Goal: Check status

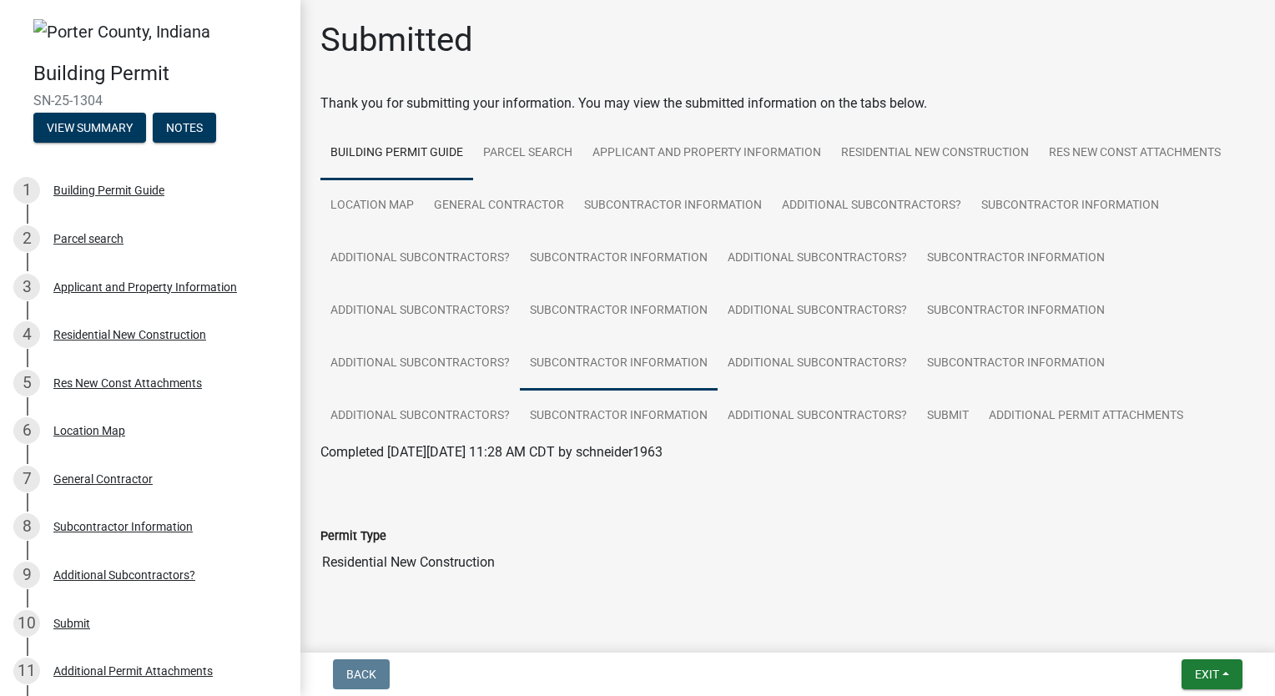
scroll to position [32, 0]
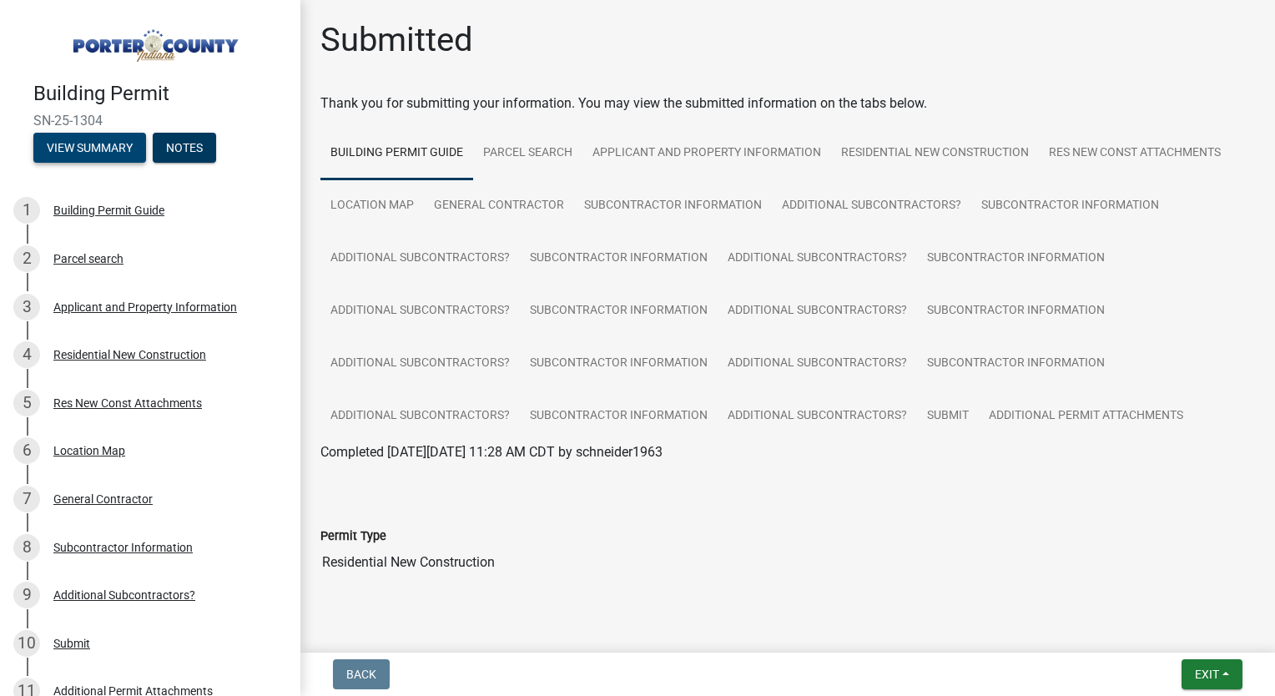
click at [113, 145] on button "View Summary" at bounding box center [89, 148] width 113 height 30
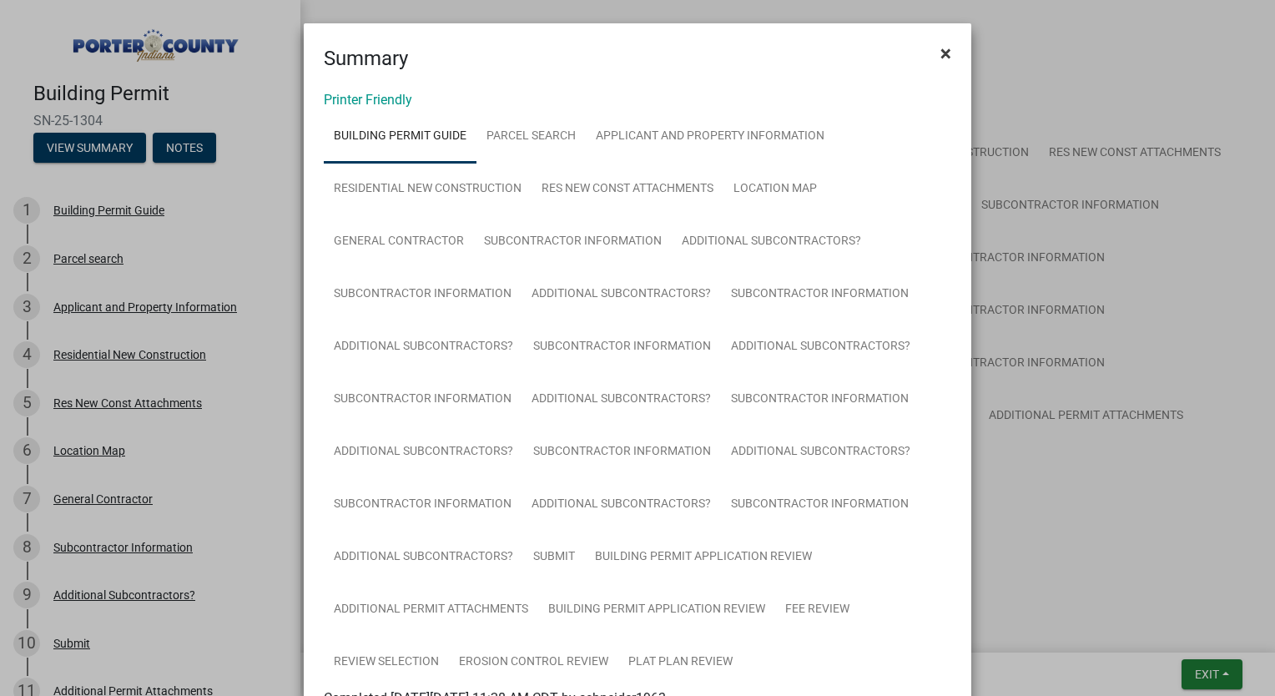
click at [945, 54] on button "×" at bounding box center [946, 53] width 38 height 47
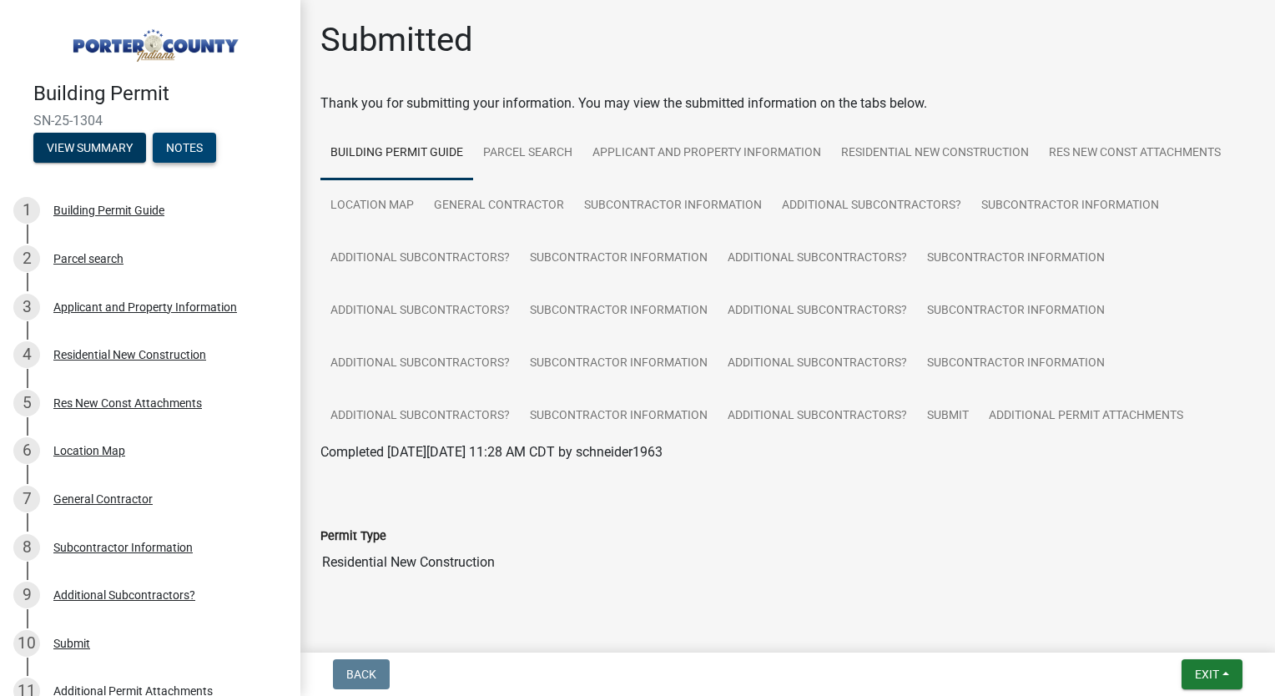
click at [188, 143] on button "Notes" at bounding box center [184, 148] width 63 height 30
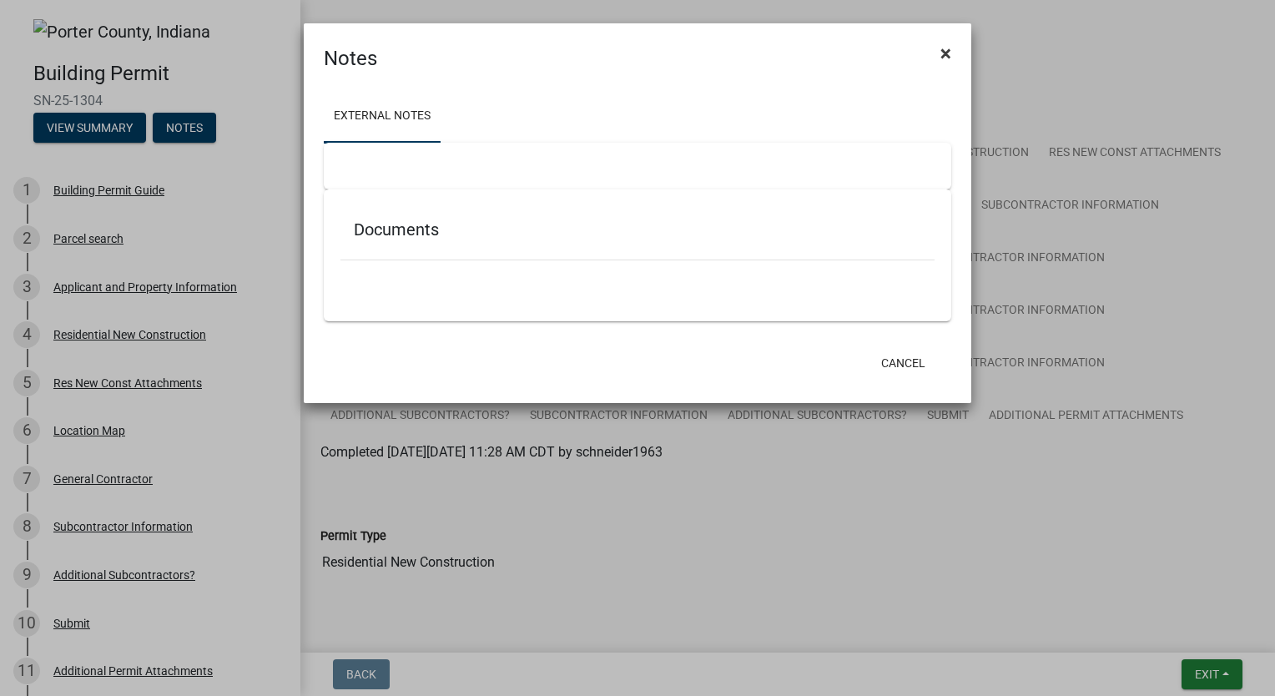
click at [951, 55] on button "×" at bounding box center [946, 53] width 38 height 47
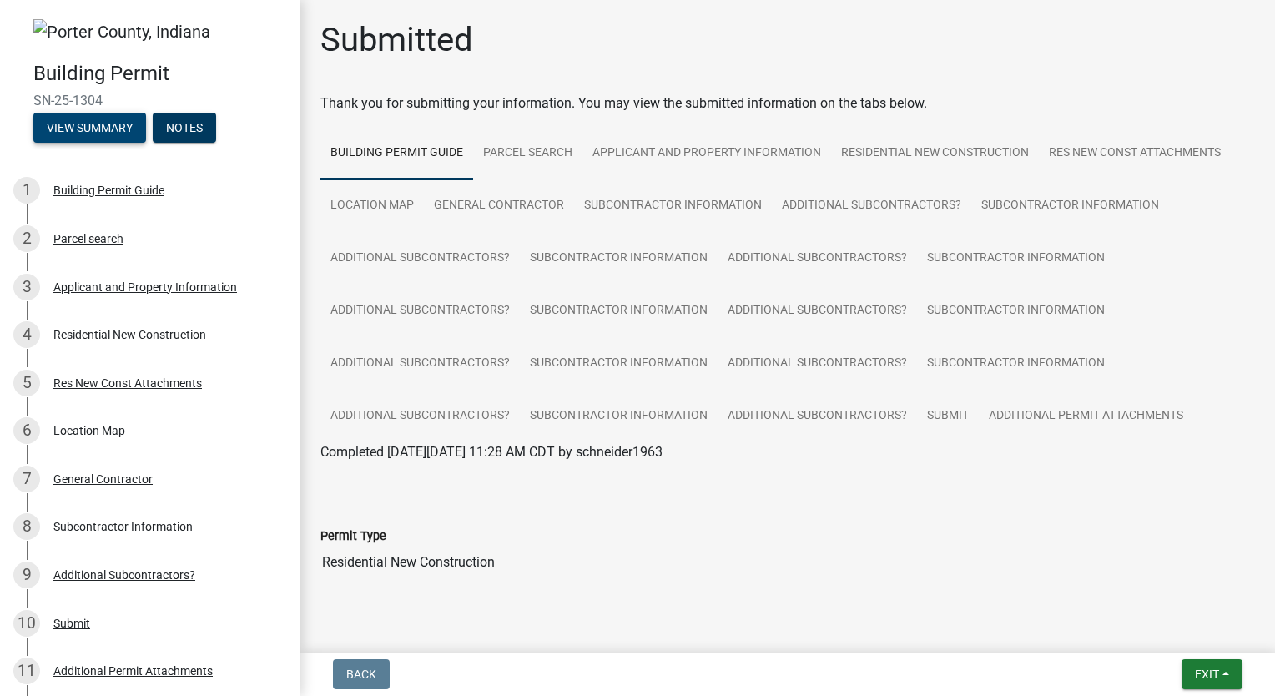
click at [110, 124] on button "View Summary" at bounding box center [89, 128] width 113 height 30
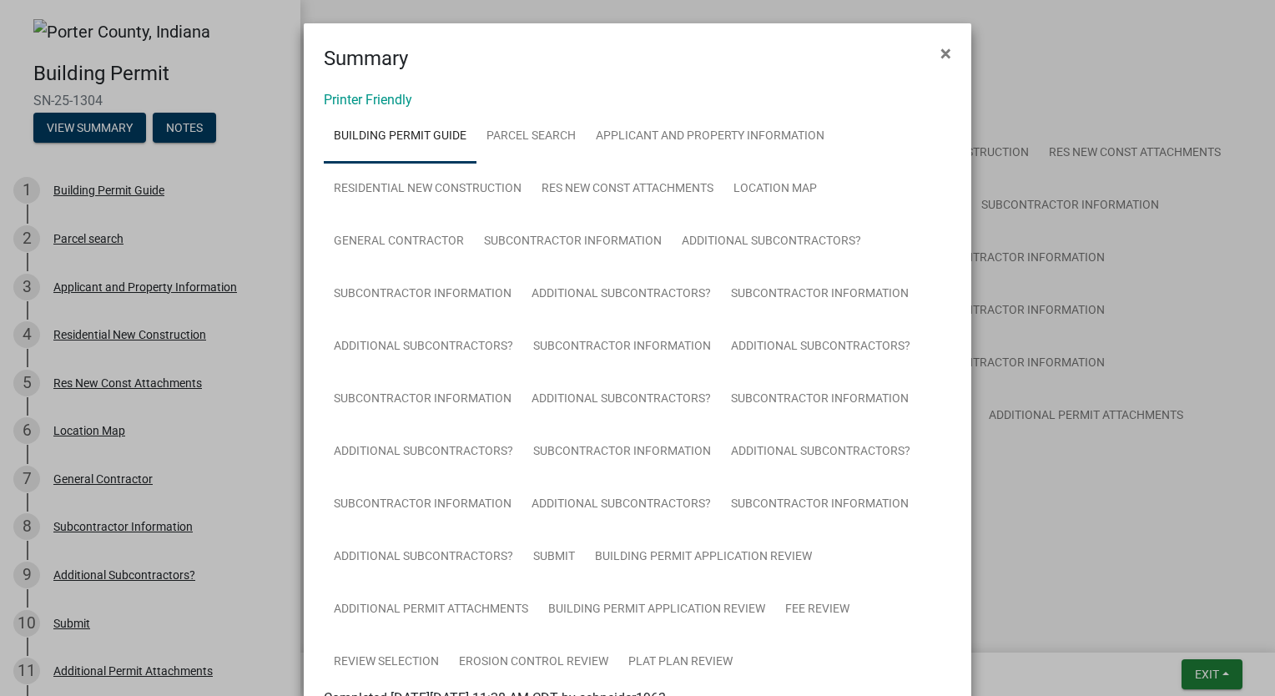
click at [89, 117] on ngb-modal-window "Summary × Printer Friendly Building Permit Guide Parcel search Applicant and Pr…" at bounding box center [637, 348] width 1275 height 696
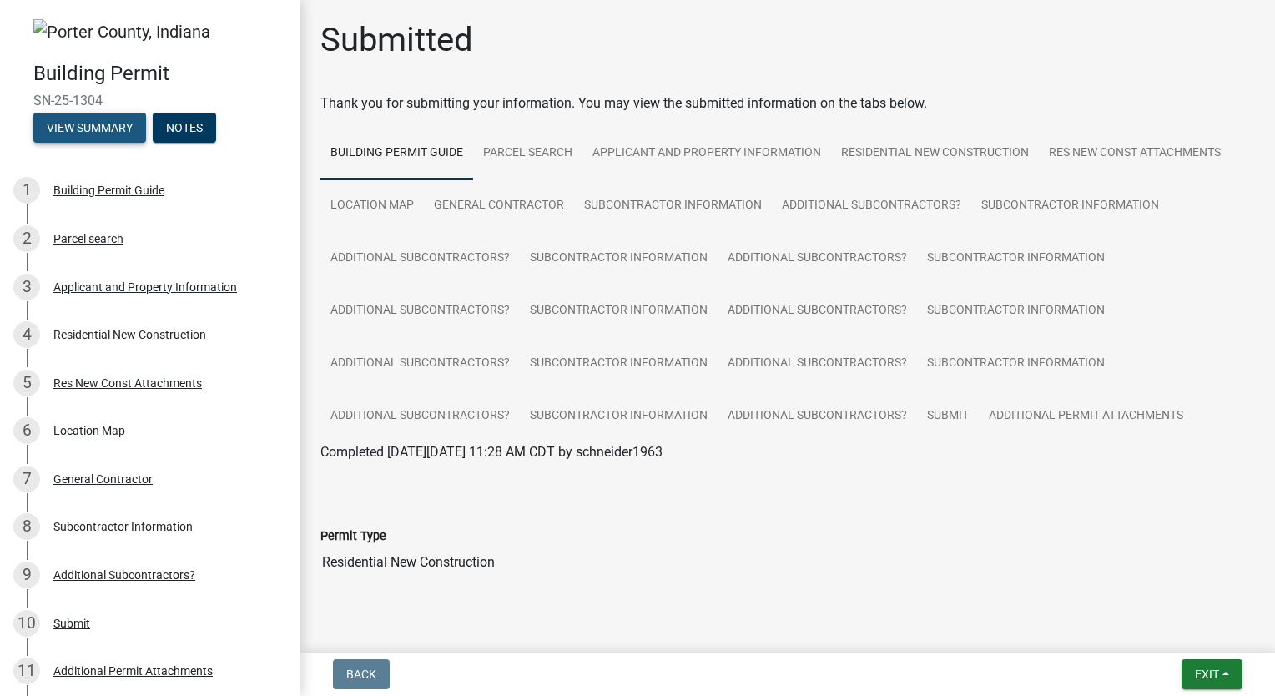
click at [92, 118] on button "View Summary" at bounding box center [89, 128] width 113 height 30
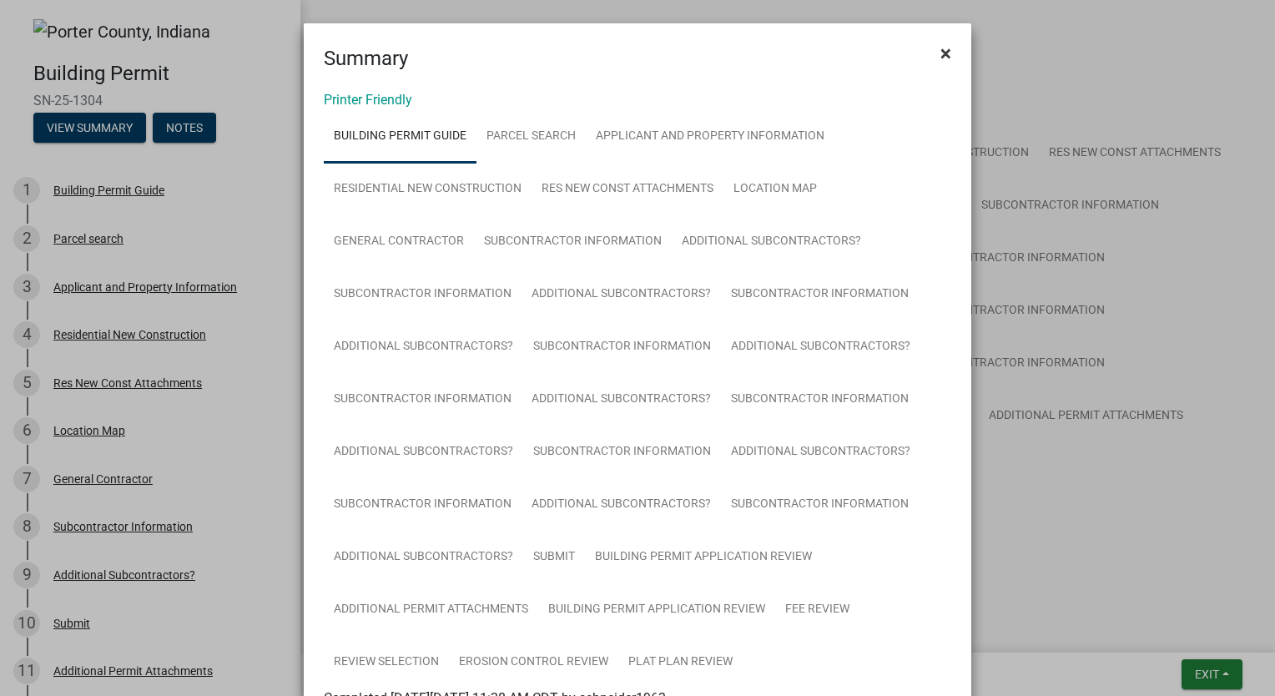
click at [940, 55] on span "×" at bounding box center [945, 53] width 11 height 23
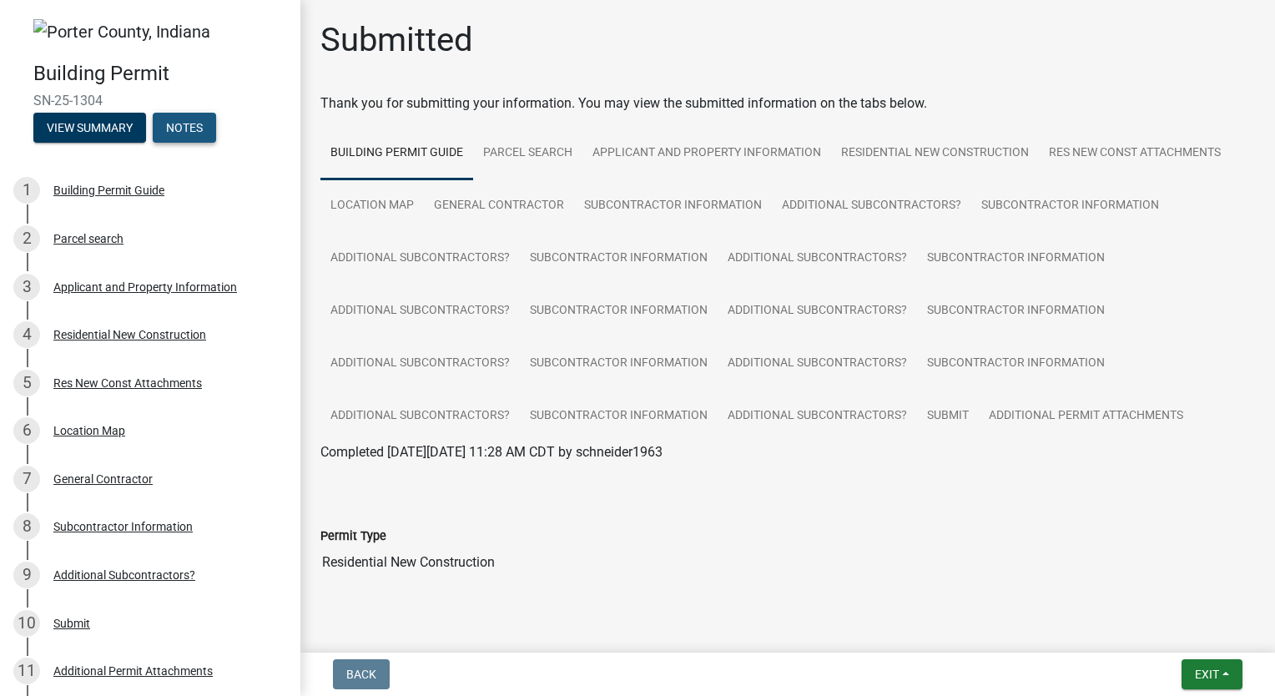
click at [174, 121] on button "Notes" at bounding box center [184, 128] width 63 height 30
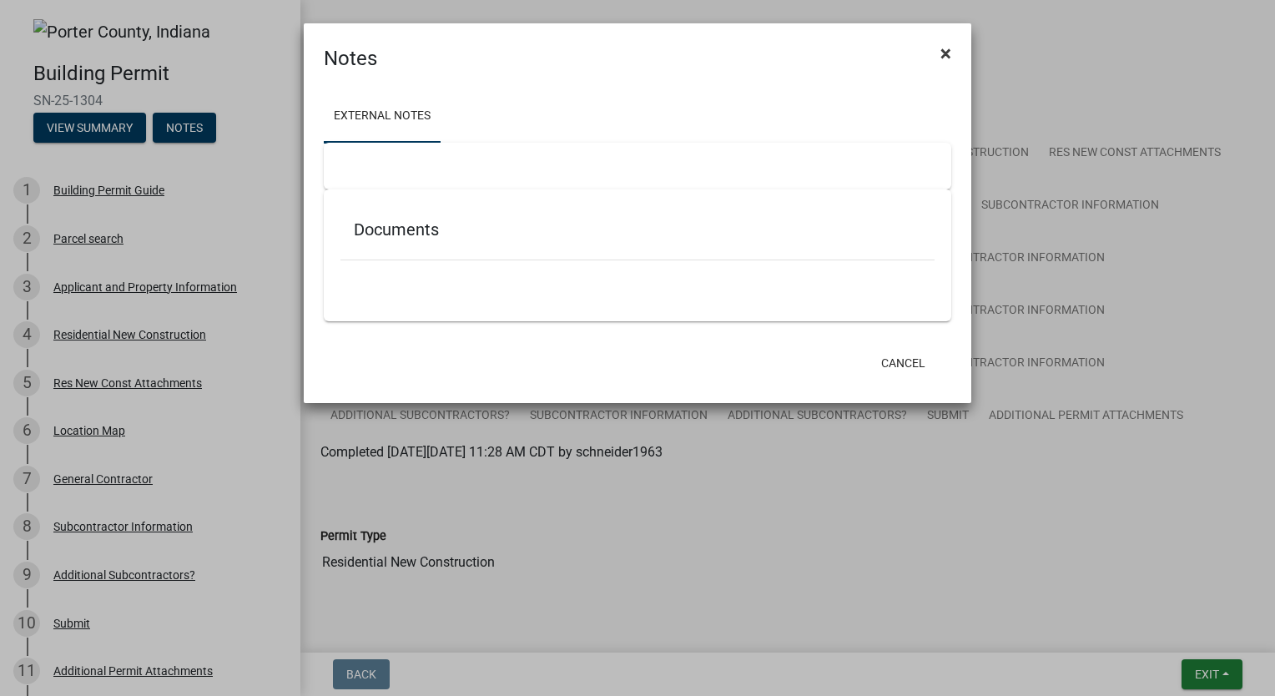
click at [954, 55] on button "×" at bounding box center [946, 53] width 38 height 47
